Goal: Find specific page/section: Find specific page/section

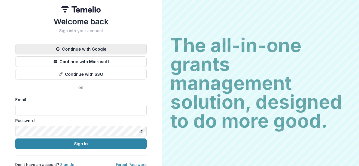
click at [105, 47] on button "Continue with Google" at bounding box center [80, 49] width 131 height 11
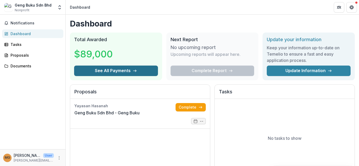
click at [138, 69] on button "See All Payments" at bounding box center [116, 71] width 84 height 11
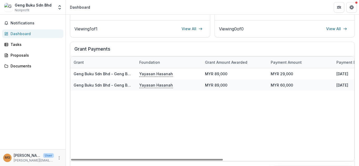
drag, startPoint x: 213, startPoint y: 161, endPoint x: 204, endPoint y: 132, distance: 29.9
click at [205, 161] on div at bounding box center [147, 160] width 152 height 2
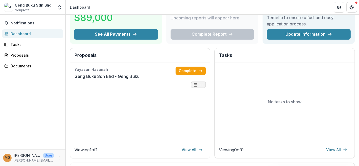
scroll to position [26, 0]
